Goal: Transaction & Acquisition: Purchase product/service

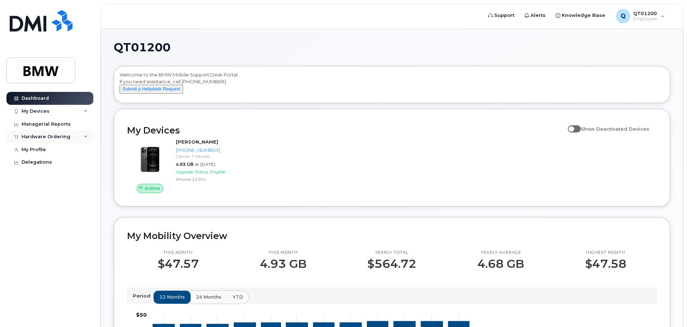
click at [51, 135] on div "Hardware Ordering" at bounding box center [46, 137] width 49 height 6
click at [43, 150] on div "My Orders" at bounding box center [38, 150] width 26 height 6
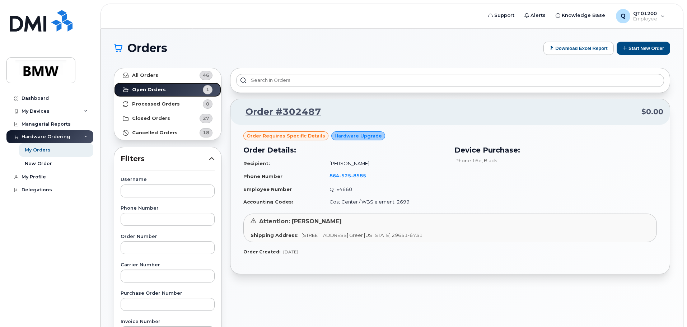
click at [154, 90] on strong "Open Orders" at bounding box center [149, 90] width 34 height 6
click at [299, 135] on span "Order requires Specific details" at bounding box center [286, 135] width 79 height 7
drag, startPoint x: 289, startPoint y: 134, endPoint x: 293, endPoint y: 134, distance: 3.6
click at [289, 134] on span "Order requires Specific details" at bounding box center [286, 135] width 79 height 7
click at [361, 132] on span "Hardware Upgrade" at bounding box center [357, 135] width 47 height 7
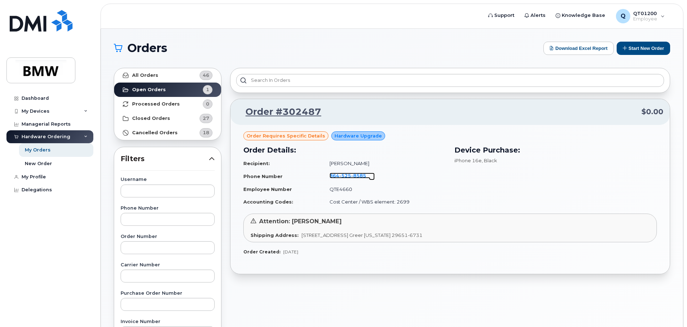
click at [341, 175] on span "525" at bounding box center [345, 176] width 12 height 6
click at [156, 103] on strong "Processed Orders" at bounding box center [156, 104] width 48 height 6
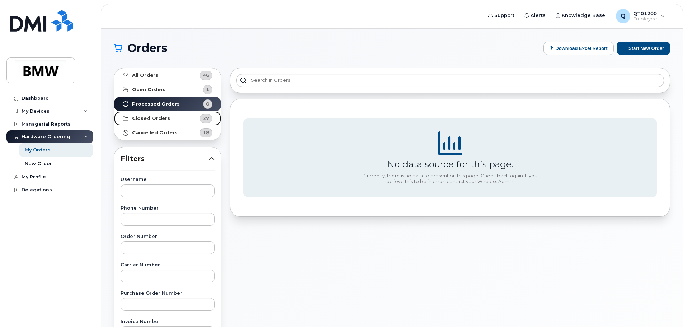
click at [159, 117] on strong "Closed Orders" at bounding box center [151, 119] width 38 height 6
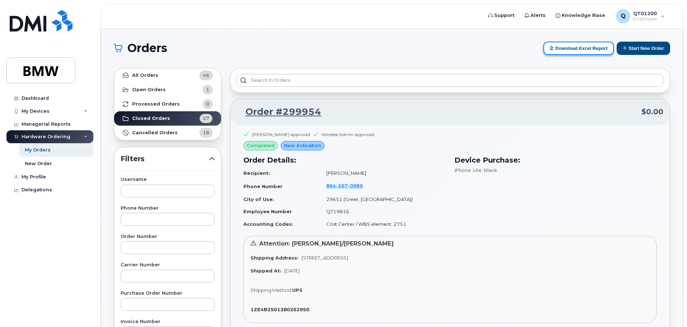
click at [585, 51] on button "Download Excel Report" at bounding box center [578, 48] width 70 height 13
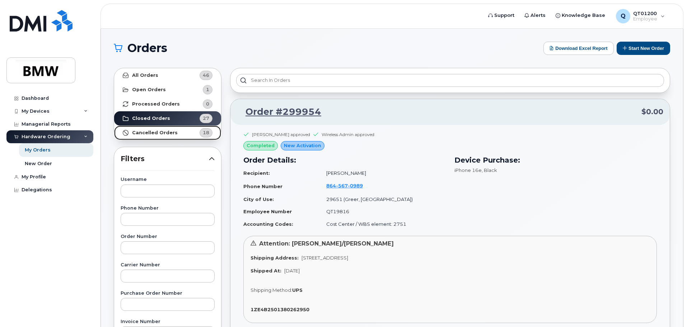
click at [143, 132] on strong "Cancelled Orders" at bounding box center [155, 133] width 46 height 6
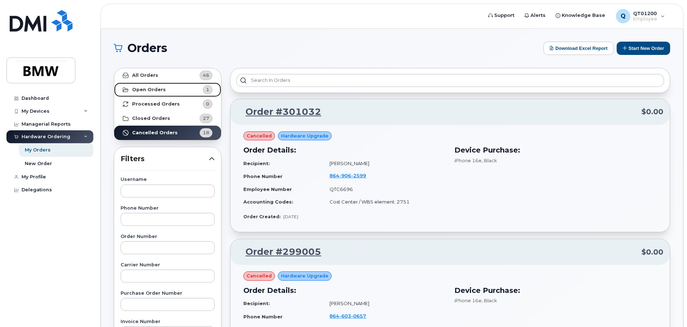
click at [154, 90] on strong "Open Orders" at bounding box center [149, 90] width 34 height 6
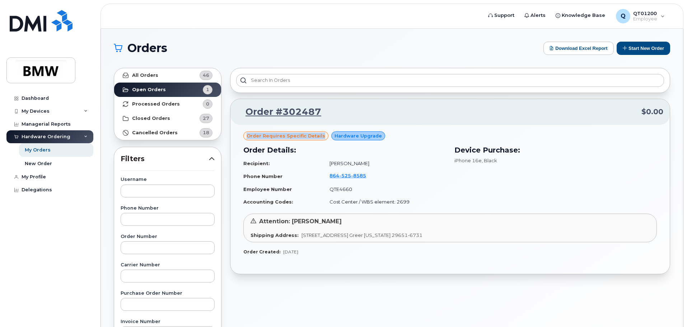
drag, startPoint x: 246, startPoint y: 136, endPoint x: 323, endPoint y: 137, distance: 76.8
click at [323, 137] on div "Order requires Specific details" at bounding box center [285, 135] width 85 height 9
copy span "Order requires Specific details"
drag, startPoint x: 243, startPoint y: 251, endPoint x: 316, endPoint y: 250, distance: 72.5
click at [316, 250] on div "Order Created: [DATE]" at bounding box center [449, 252] width 413 height 6
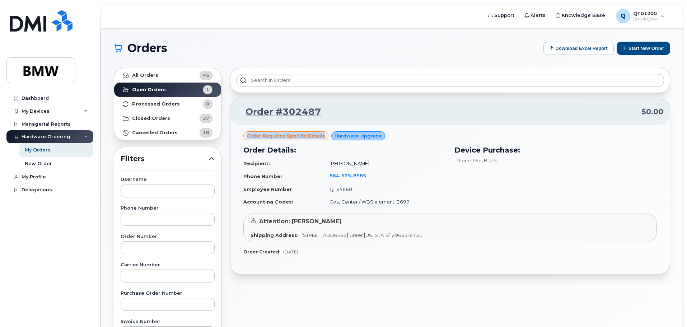
copy div "Order Created: [DATE]"
click at [289, 252] on span "[DATE]" at bounding box center [290, 251] width 15 height 5
click at [348, 135] on span "Hardware Upgrade" at bounding box center [357, 135] width 47 height 7
click at [350, 135] on span "Hardware Upgrade" at bounding box center [357, 135] width 47 height 7
click at [37, 164] on div "New Order" at bounding box center [38, 163] width 27 height 6
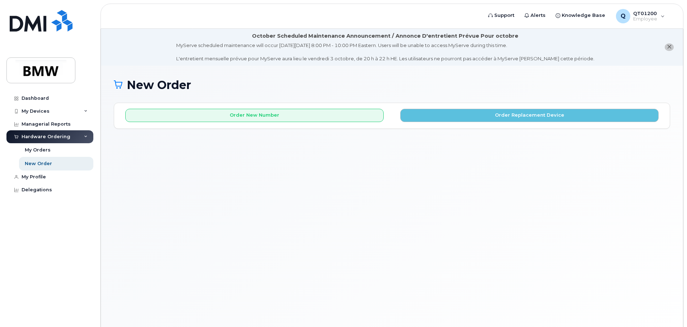
click at [671, 45] on button "close notification" at bounding box center [669, 47] width 9 height 8
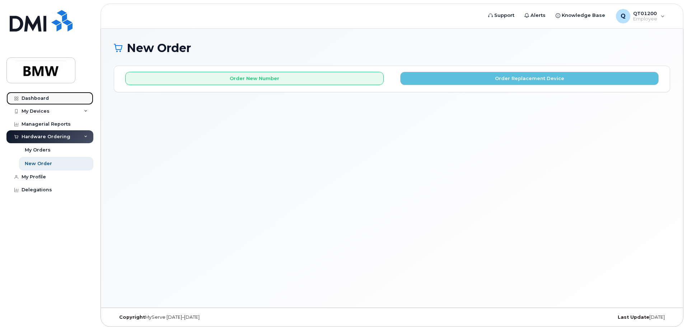
click at [34, 100] on div "Dashboard" at bounding box center [35, 98] width 27 height 6
